Goal: Navigation & Orientation: Find specific page/section

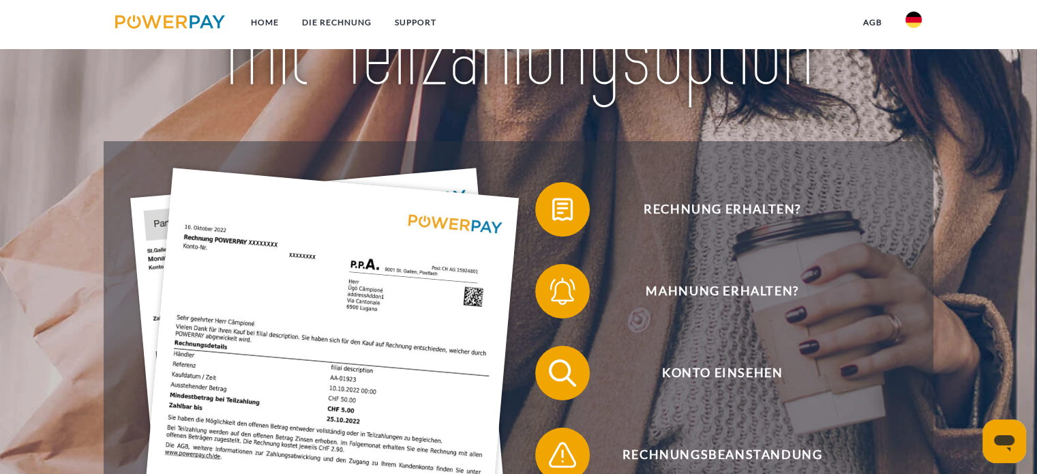
scroll to position [204, 0]
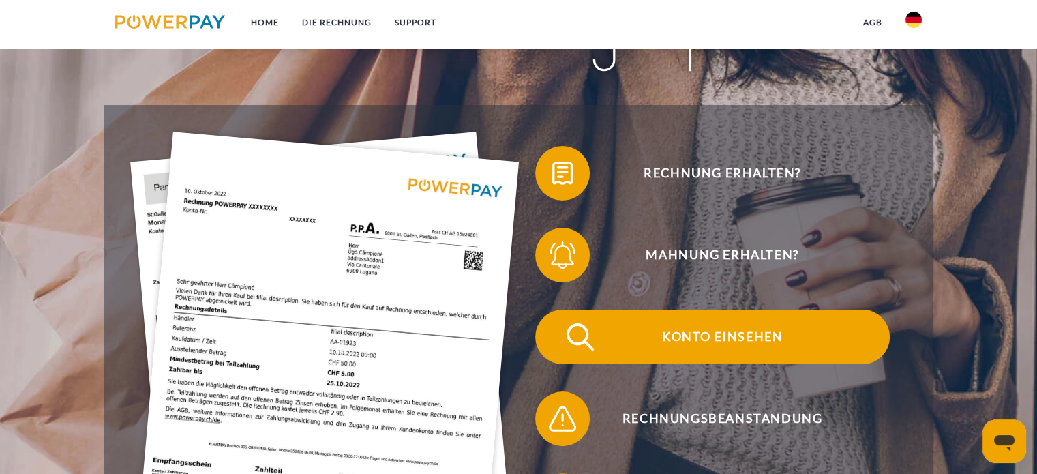
click at [725, 339] on span "Konto einsehen" at bounding box center [722, 336] width 334 height 55
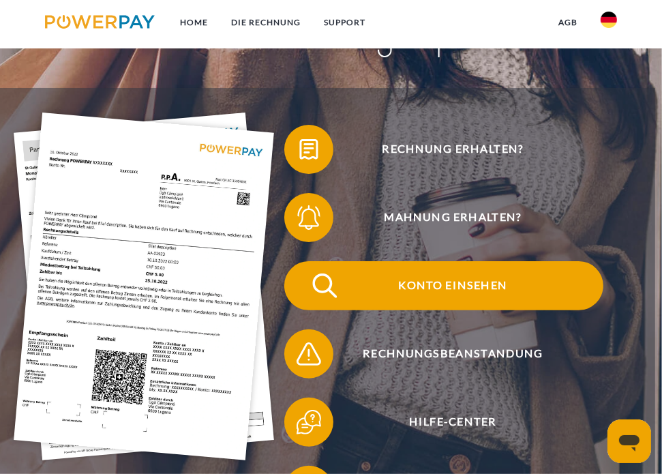
scroll to position [136, 0]
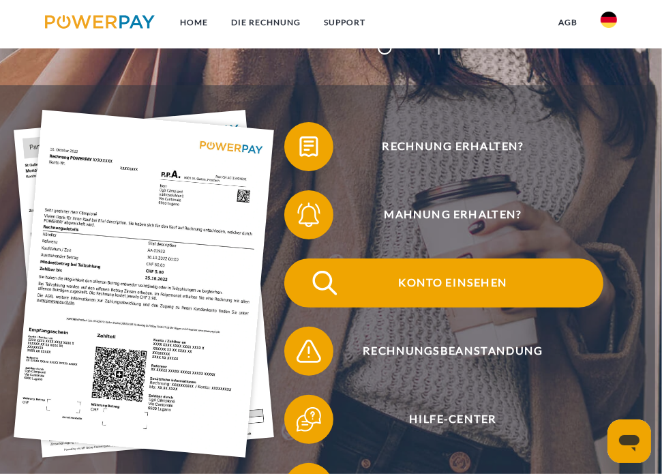
click at [480, 273] on span "Konto einsehen" at bounding box center [453, 282] width 301 height 49
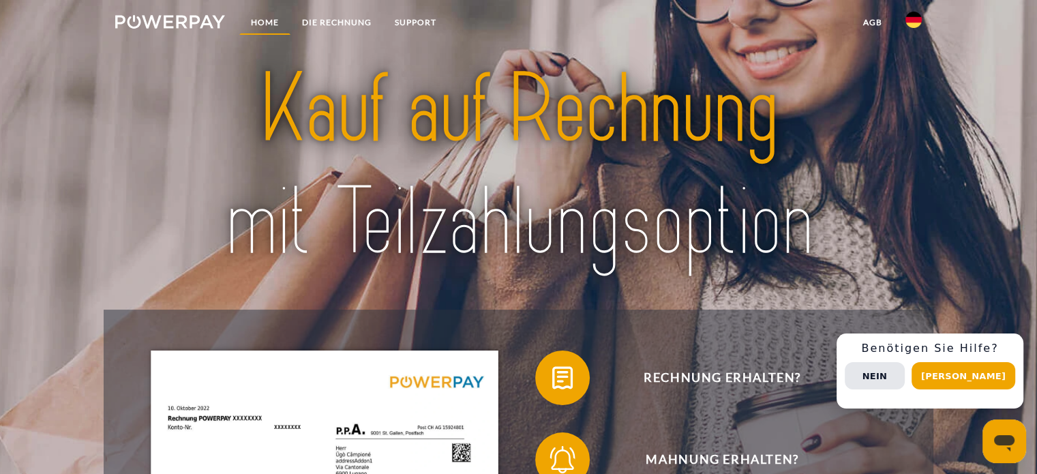
click at [256, 25] on link "Home" at bounding box center [264, 22] width 51 height 25
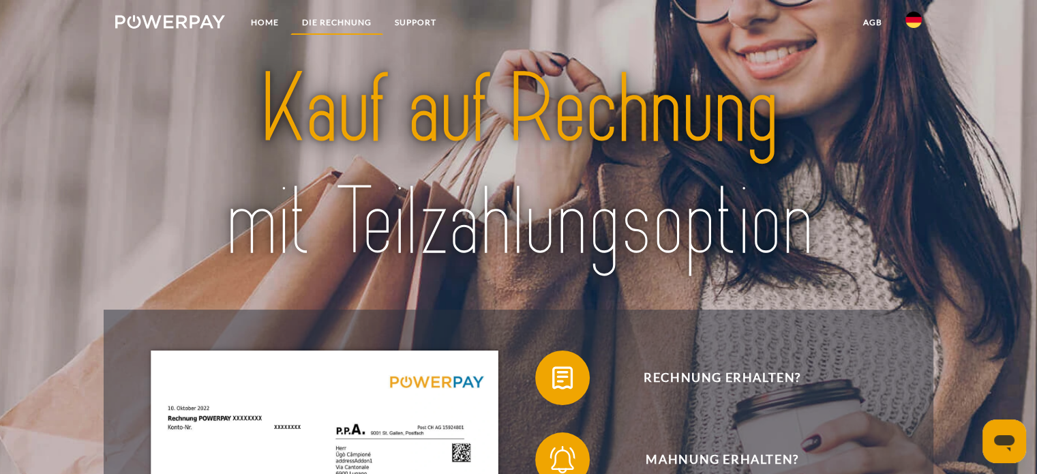
click at [306, 26] on link "DIE RECHNUNG" at bounding box center [336, 22] width 93 height 25
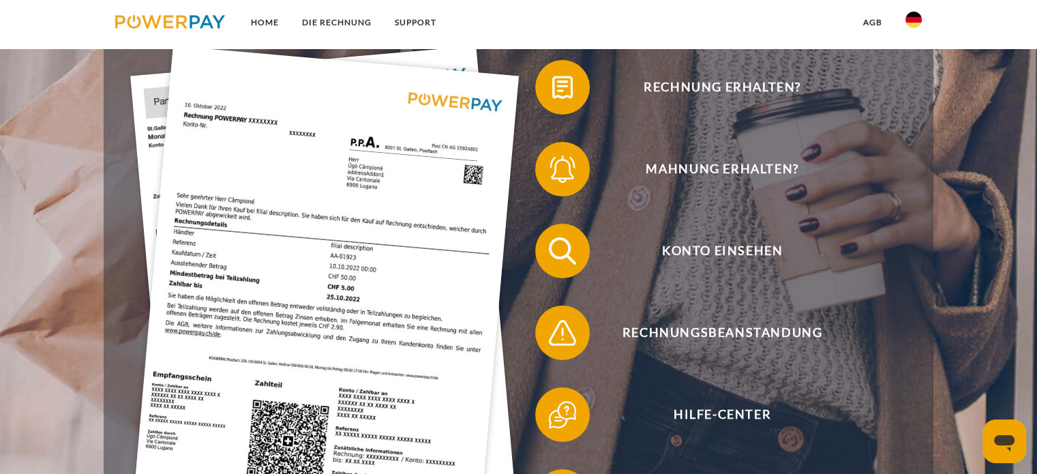
scroll to position [267, 0]
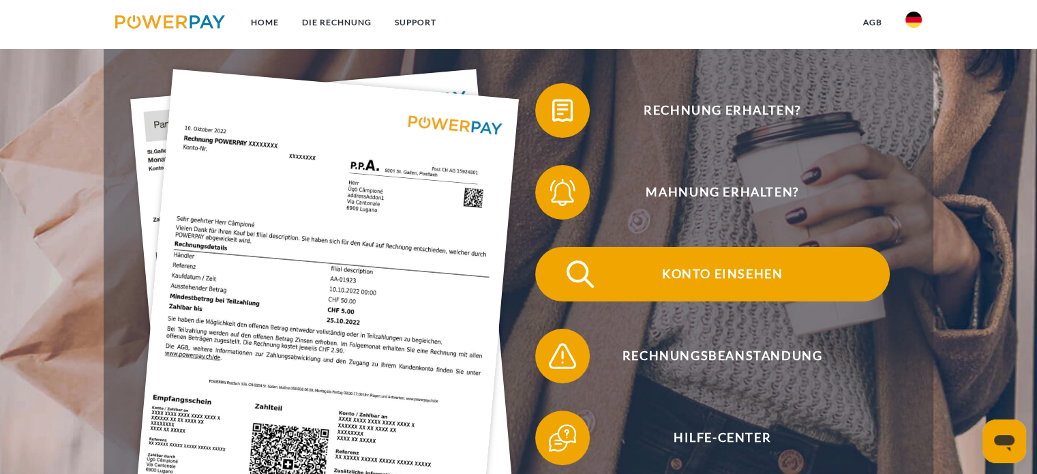
click at [738, 275] on span "Konto einsehen" at bounding box center [722, 274] width 334 height 55
